Goal: Find specific page/section: Locate a particular part of the current website

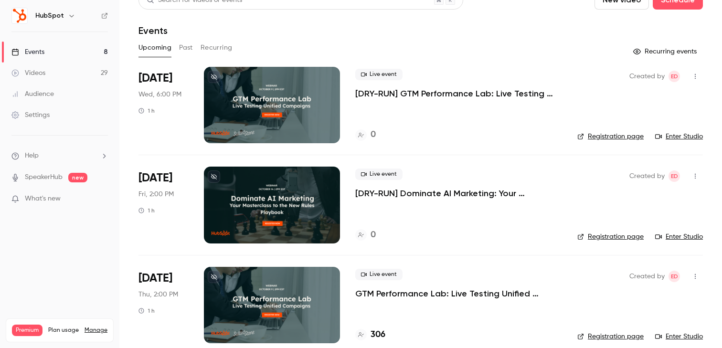
scroll to position [11, 0]
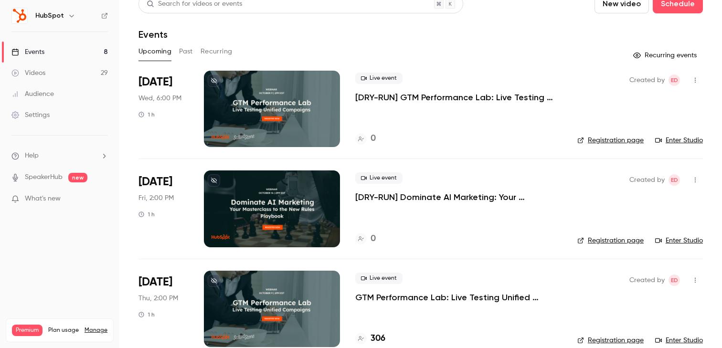
click at [681, 144] on link "Enter Studio" at bounding box center [679, 141] width 48 height 10
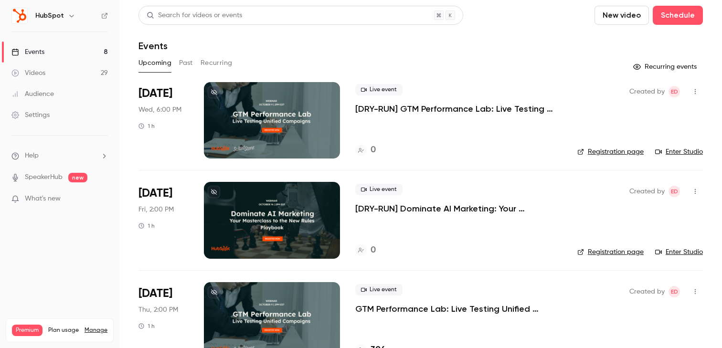
click at [674, 152] on link "Enter Studio" at bounding box center [679, 152] width 48 height 10
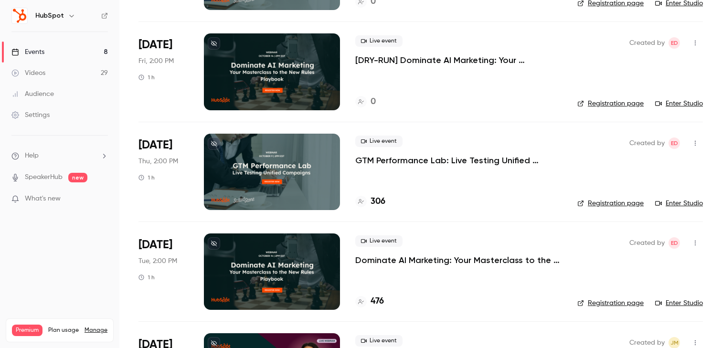
scroll to position [253, 0]
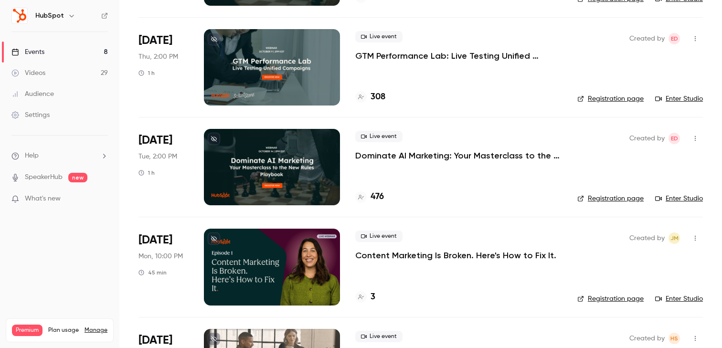
scroll to position [267, 0]
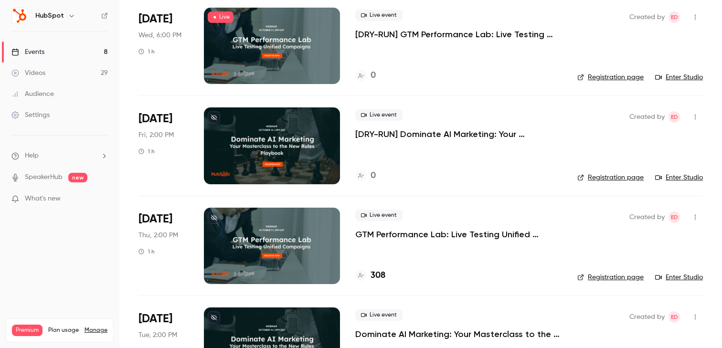
scroll to position [90, 0]
